Goal: Check status: Check status

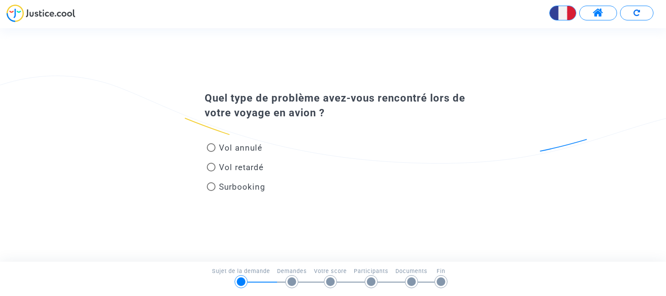
click at [597, 13] on span at bounding box center [597, 12] width 11 height 11
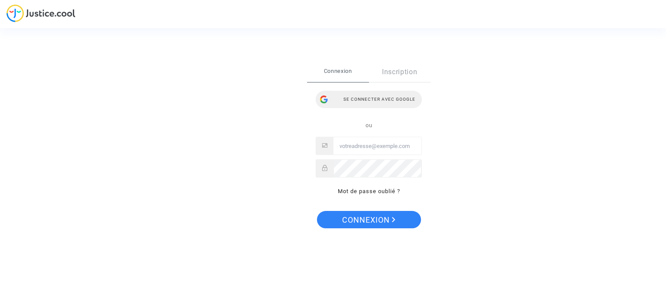
click at [371, 99] on div "Se connecter avec Google" at bounding box center [368, 99] width 106 height 17
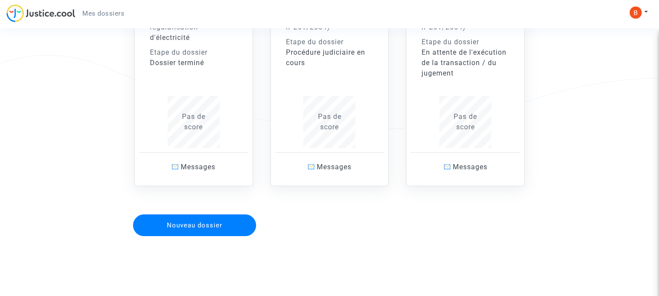
scroll to position [150, 0]
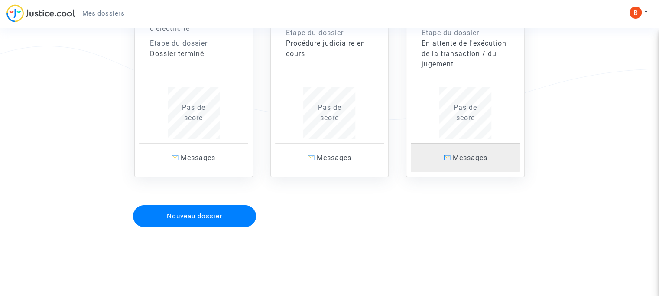
click at [458, 159] on span "Messages" at bounding box center [470, 157] width 35 height 8
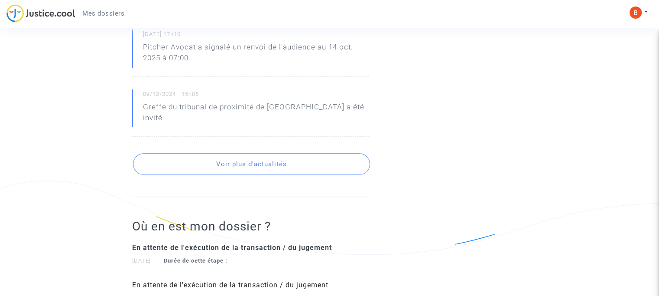
scroll to position [459, 0]
